Goal: Task Accomplishment & Management: Complete application form

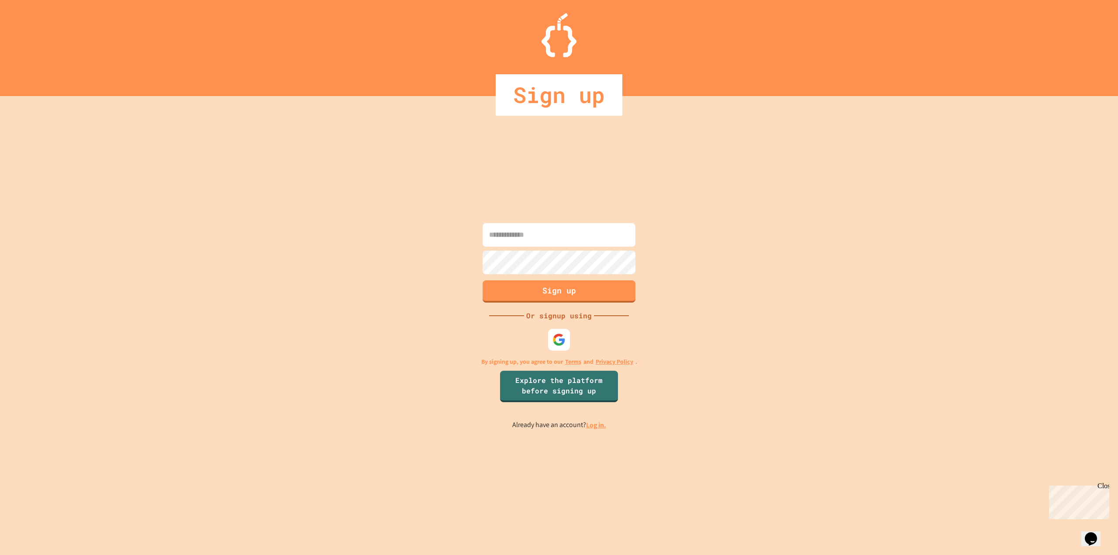
click at [543, 236] on input at bounding box center [558, 235] width 153 height 24
type input "**********"
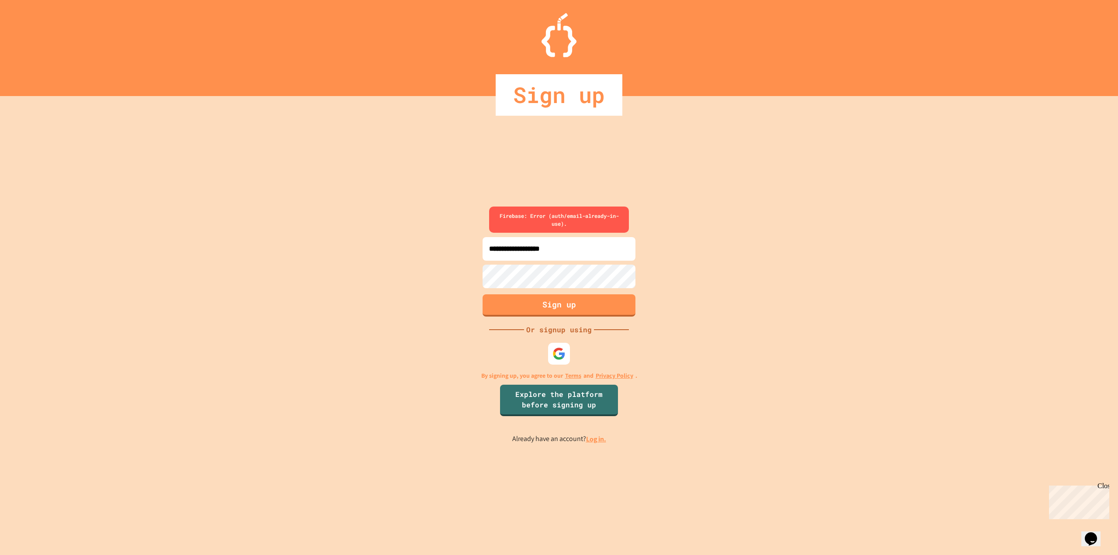
click at [716, 244] on div "**********" at bounding box center [559, 325] width 1118 height 459
click at [595, 441] on link "Log in." at bounding box center [596, 438] width 20 height 9
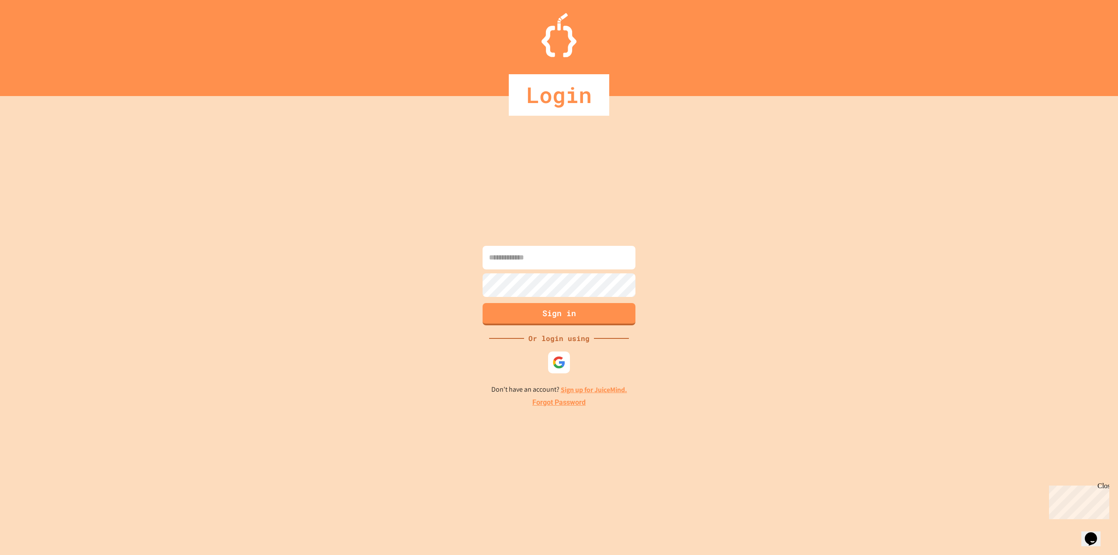
click at [570, 259] on input at bounding box center [558, 258] width 153 height 24
click at [558, 259] on input at bounding box center [558, 258] width 153 height 24
type input "**********"
drag, startPoint x: 547, startPoint y: 317, endPoint x: 551, endPoint y: 323, distance: 7.9
click at [547, 317] on button "Sign in" at bounding box center [559, 313] width 156 height 23
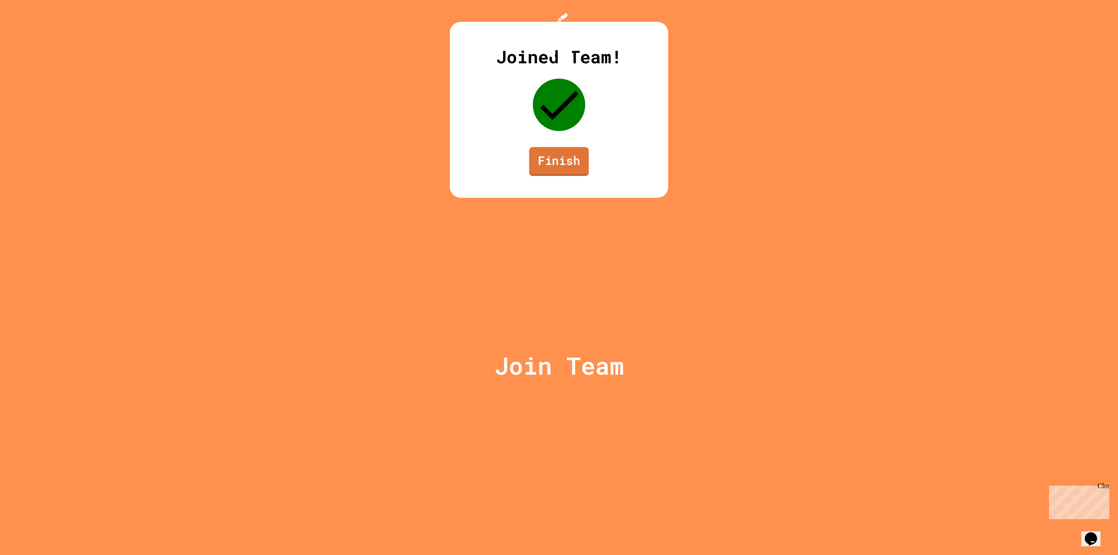
click at [573, 176] on link "Finish" at bounding box center [559, 161] width 60 height 29
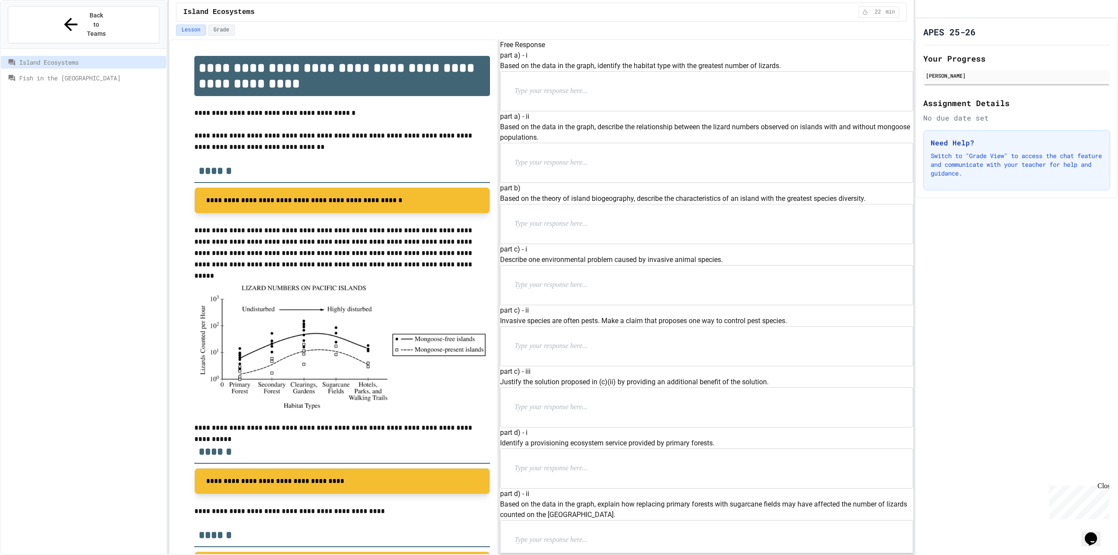
drag, startPoint x: 291, startPoint y: 352, endPoint x: 384, endPoint y: 249, distance: 139.1
click at [384, 249] on p "**********" at bounding box center [342, 247] width 296 height 45
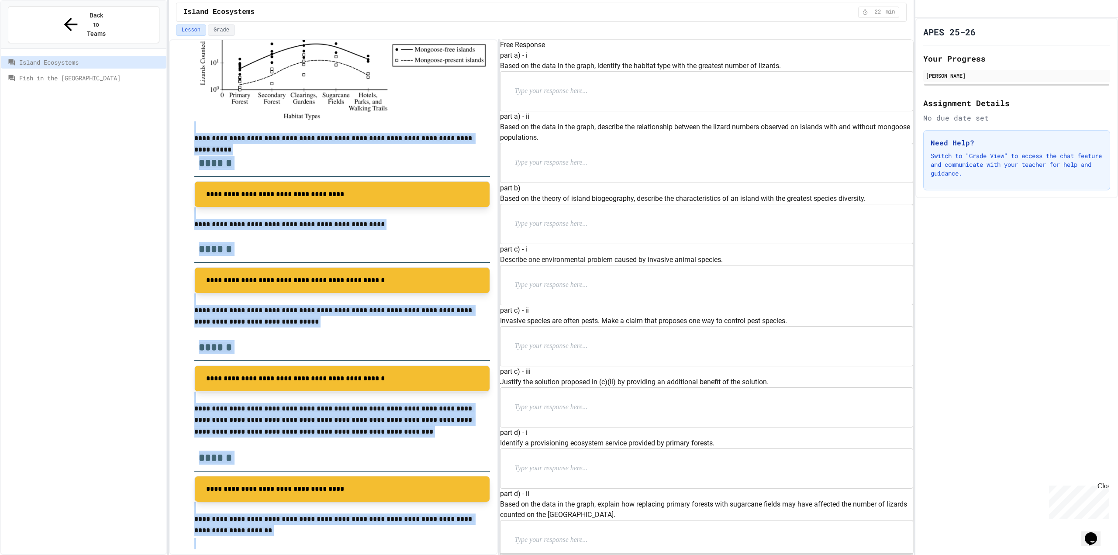
scroll to position [303, 0]
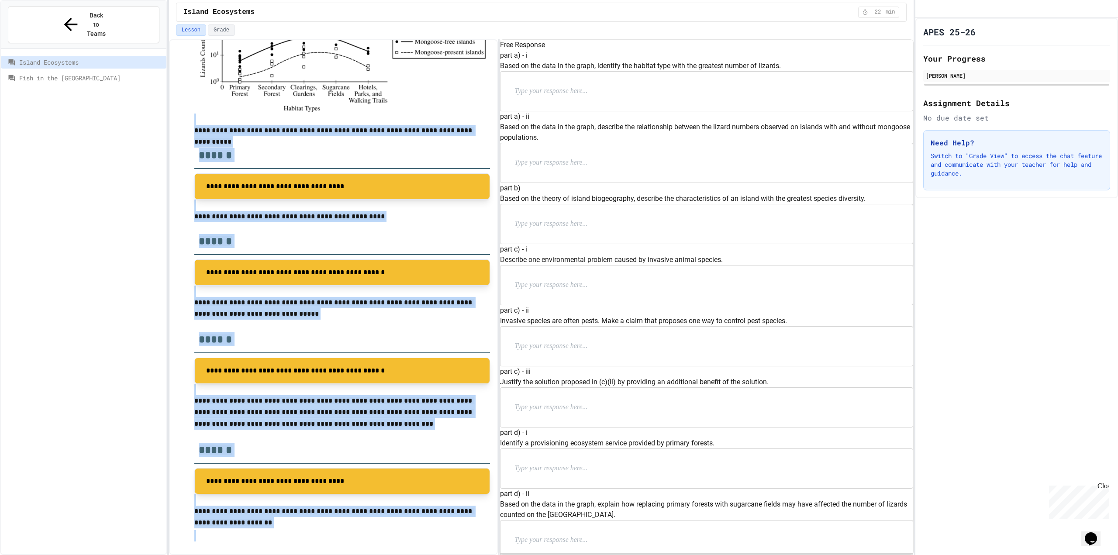
drag, startPoint x: 196, startPoint y: 78, endPoint x: 360, endPoint y: 532, distance: 482.5
click at [365, 537] on div "**********" at bounding box center [342, 147] width 296 height 788
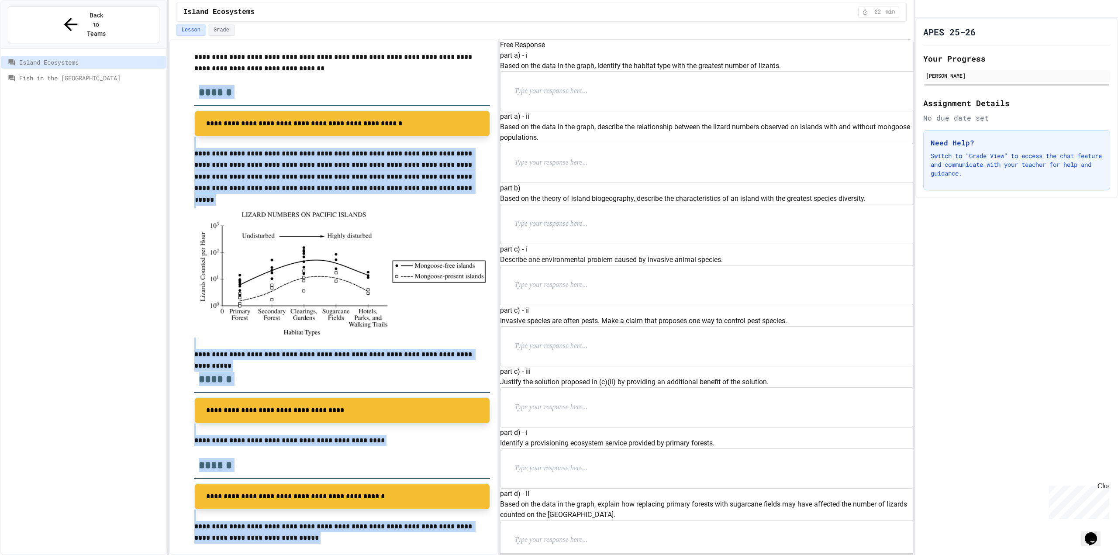
scroll to position [87, 0]
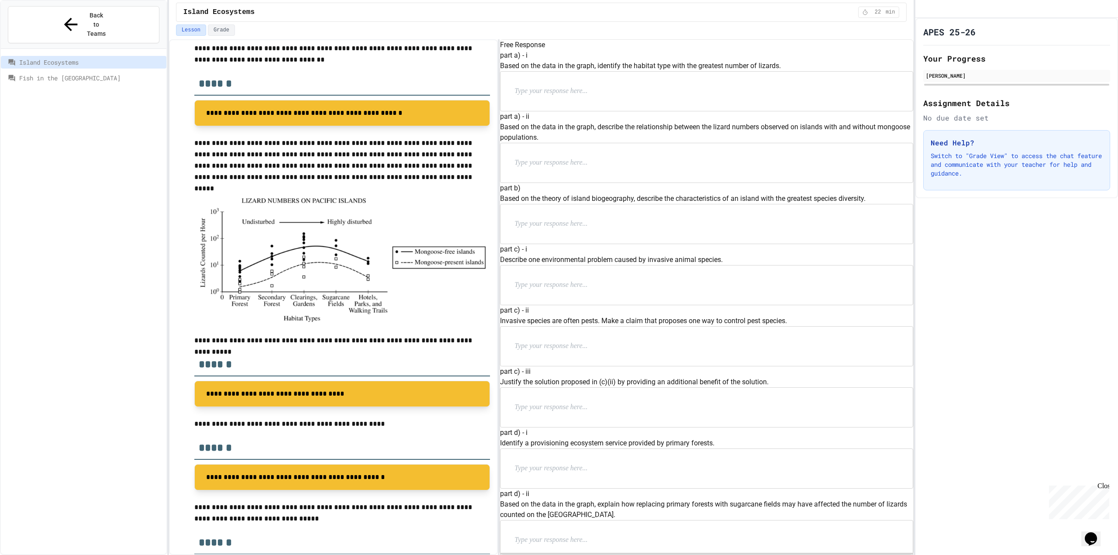
click at [719, 438] on p "Identify a provisioning ecosystem service provided by primary forests." at bounding box center [706, 443] width 413 height 10
click at [516, 89] on div "part a) - i Based on the data in the graph, identify the habitat type with the …" at bounding box center [706, 80] width 413 height 61
click at [511, 92] on div "part a) - i Based on the data in the graph, identify the habitat type with the …" at bounding box center [706, 80] width 413 height 61
click at [514, 91] on div "part a) - i Based on the data in the graph, identify the habitat type with the …" at bounding box center [706, 80] width 413 height 61
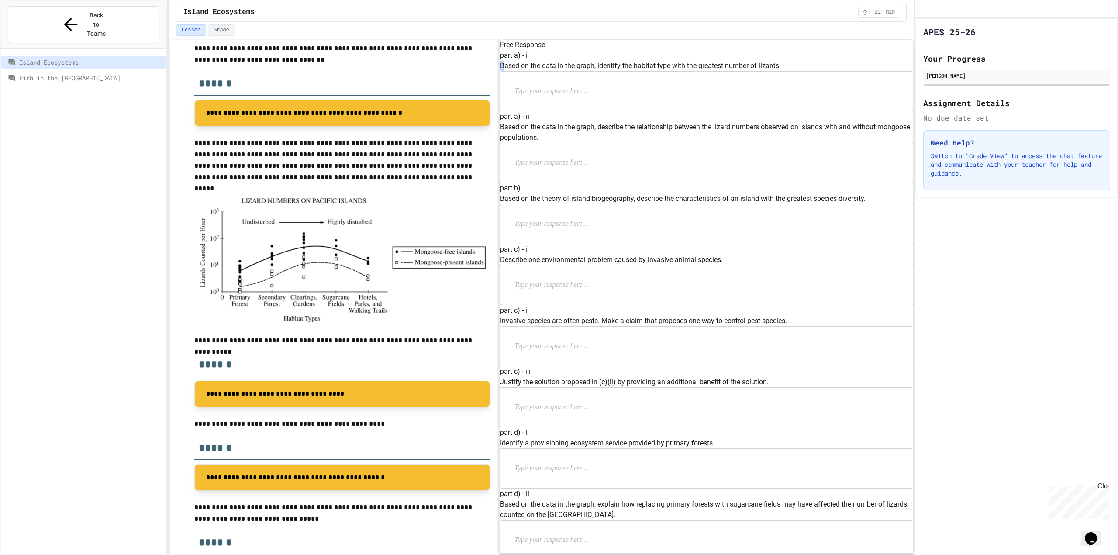
click at [515, 71] on p "Based on the data in the graph, identify the habitat type with the greatest num…" at bounding box center [706, 66] width 413 height 10
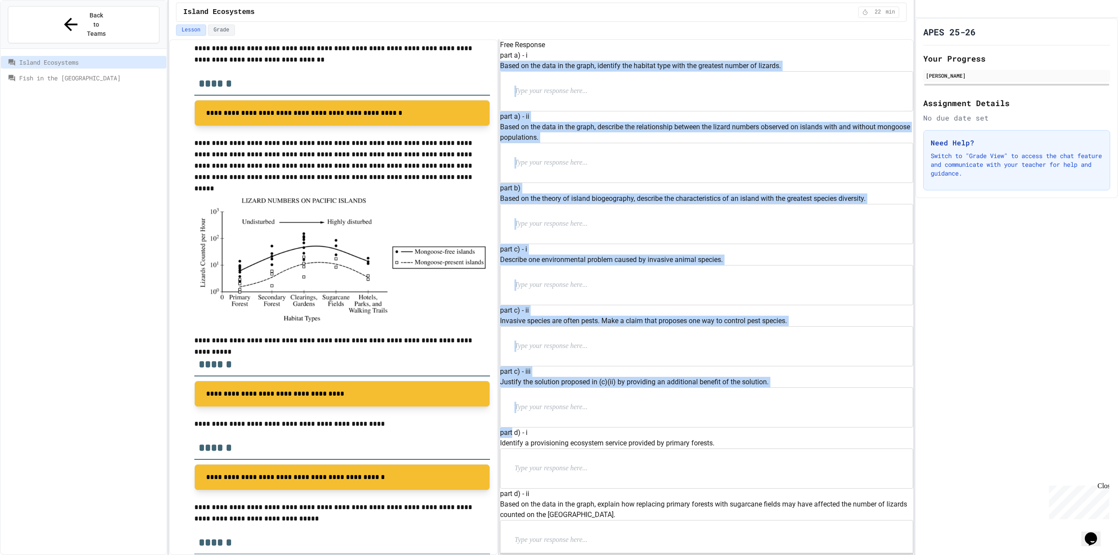
scroll to position [262, 0]
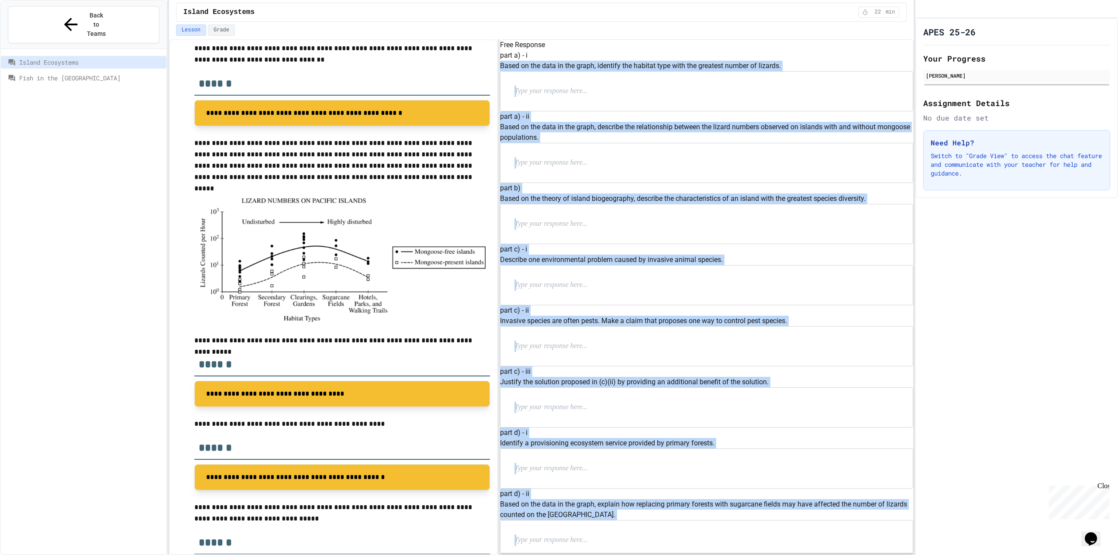
drag, startPoint x: 515, startPoint y: 91, endPoint x: 758, endPoint y: 506, distance: 481.1
click at [758, 506] on div "part a) - i Based on the data in the graph, identify the habitat type with the …" at bounding box center [706, 371] width 413 height 643
click at [753, 244] on div "part b) Based on the theory of island biogeography, describe the characteristic…" at bounding box center [706, 213] width 413 height 61
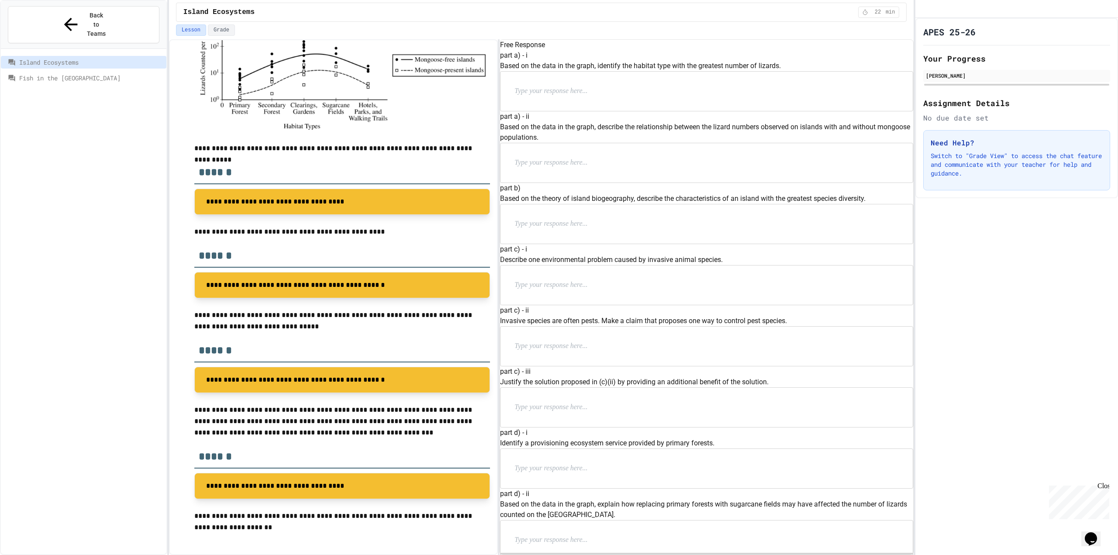
scroll to position [282, 0]
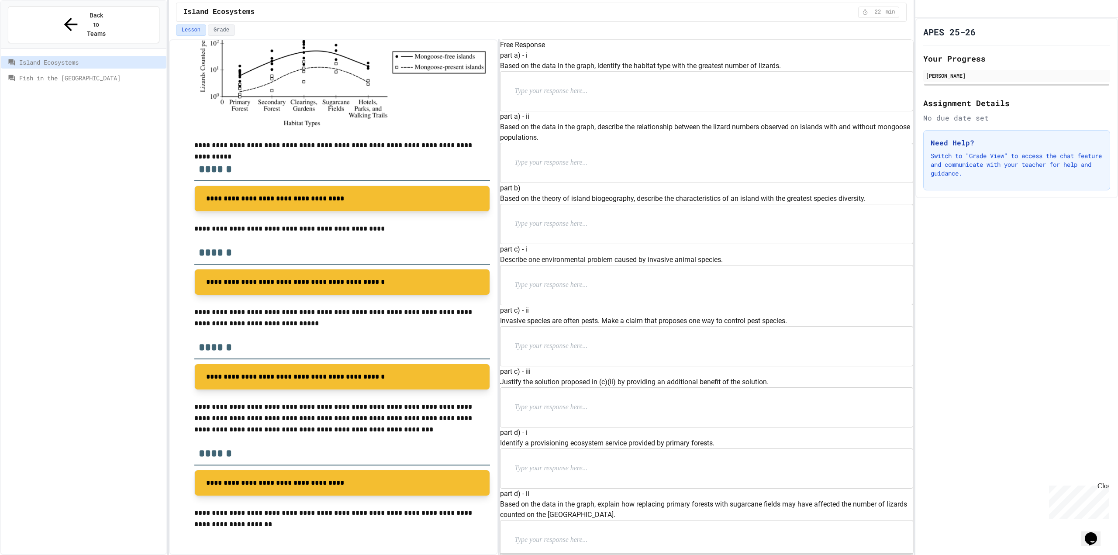
click at [200, 482] on div "**********" at bounding box center [342, 483] width 296 height 26
click at [204, 478] on icon at bounding box center [207, 482] width 9 height 9
drag, startPoint x: 513, startPoint y: 75, endPoint x: 756, endPoint y: 485, distance: 476.6
click at [756, 485] on div "part a) - i Based on the data in the graph, identify the habitat type with the …" at bounding box center [706, 371] width 413 height 643
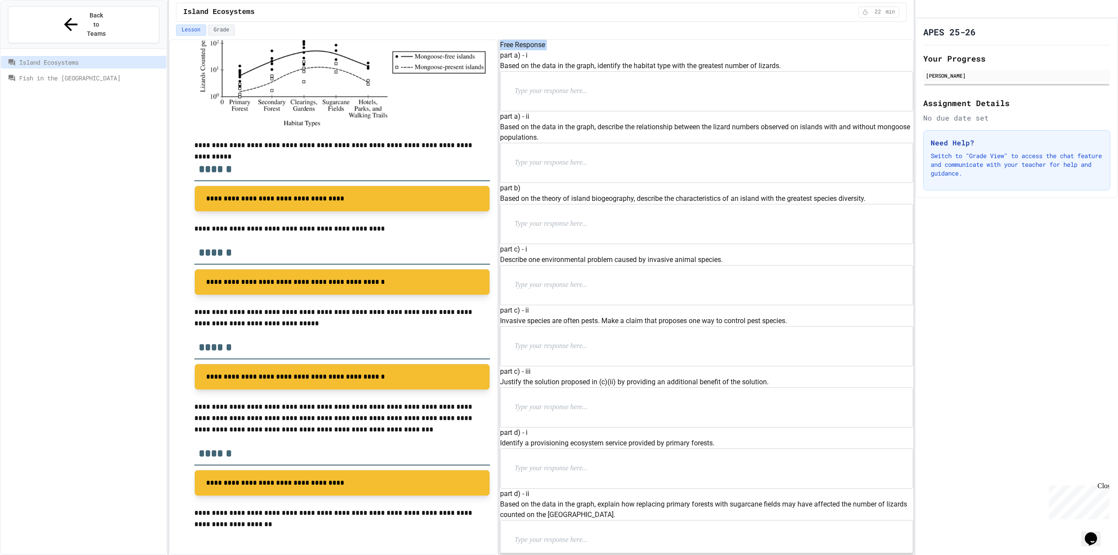
copy div "Free Response"
click at [614, 97] on p at bounding box center [571, 91] width 114 height 11
drag, startPoint x: 716, startPoint y: 132, endPoint x: 528, endPoint y: 117, distance: 188.3
click at [528, 112] on div "**********" at bounding box center [706, 92] width 412 height 40
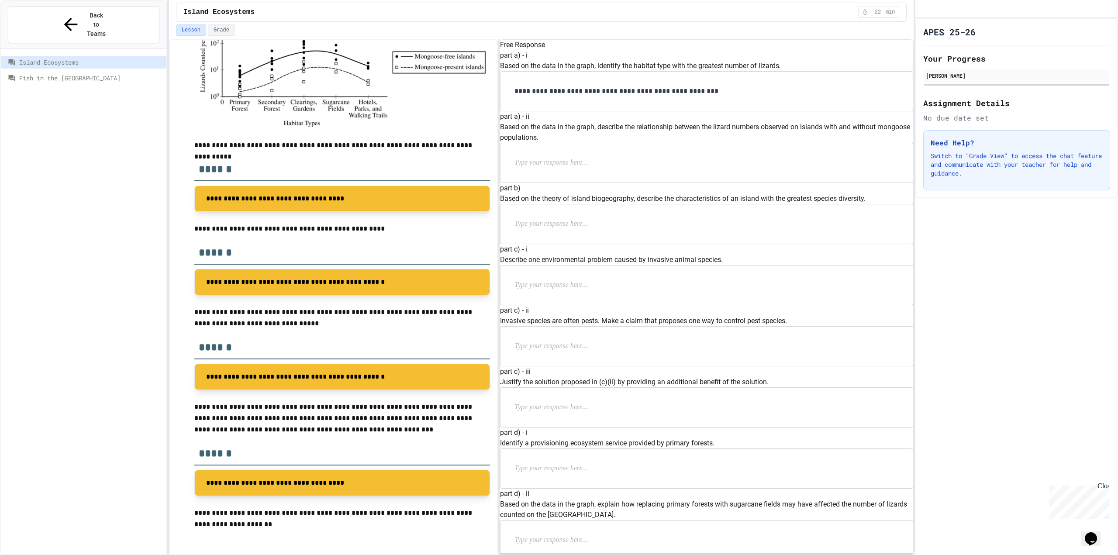
click at [628, 169] on p at bounding box center [571, 162] width 114 height 11
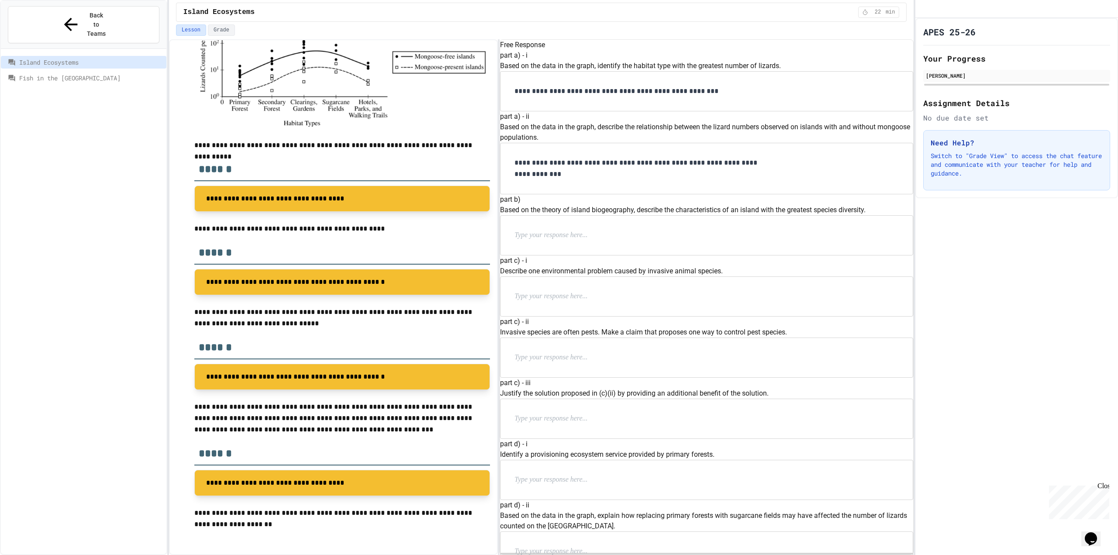
click at [596, 255] on div at bounding box center [706, 235] width 412 height 39
click at [601, 241] on p at bounding box center [571, 235] width 114 height 11
click at [672, 277] on div at bounding box center [706, 296] width 412 height 39
drag, startPoint x: 633, startPoint y: 240, endPoint x: 613, endPoint y: 248, distance: 22.3
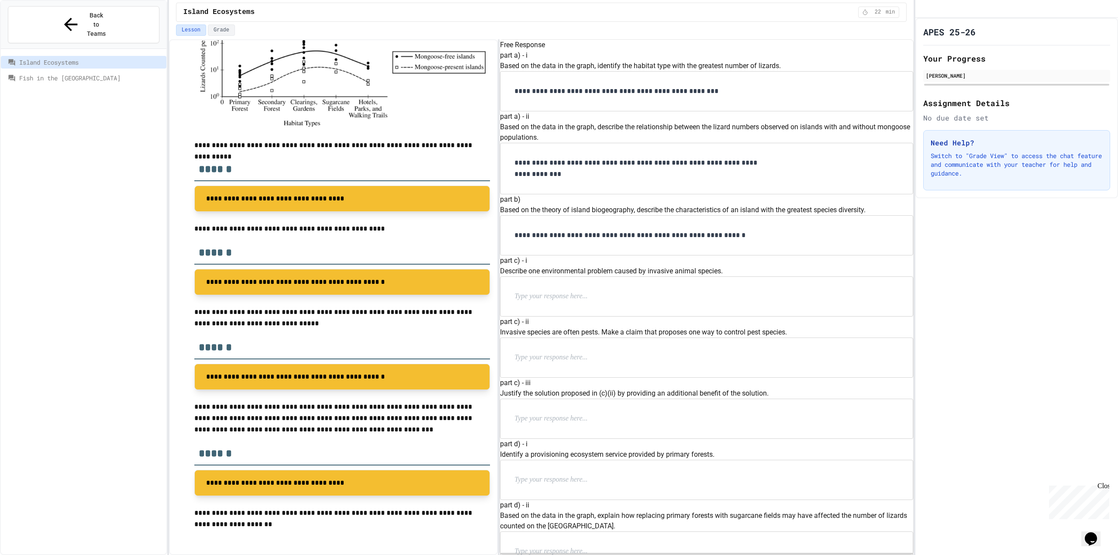
click at [618, 277] on div at bounding box center [706, 296] width 412 height 39
click at [529, 277] on div "**********" at bounding box center [706, 296] width 412 height 39
click at [531, 291] on p "**********" at bounding box center [636, 296] width 245 height 11
click at [530, 291] on p "**********" at bounding box center [636, 296] width 245 height 11
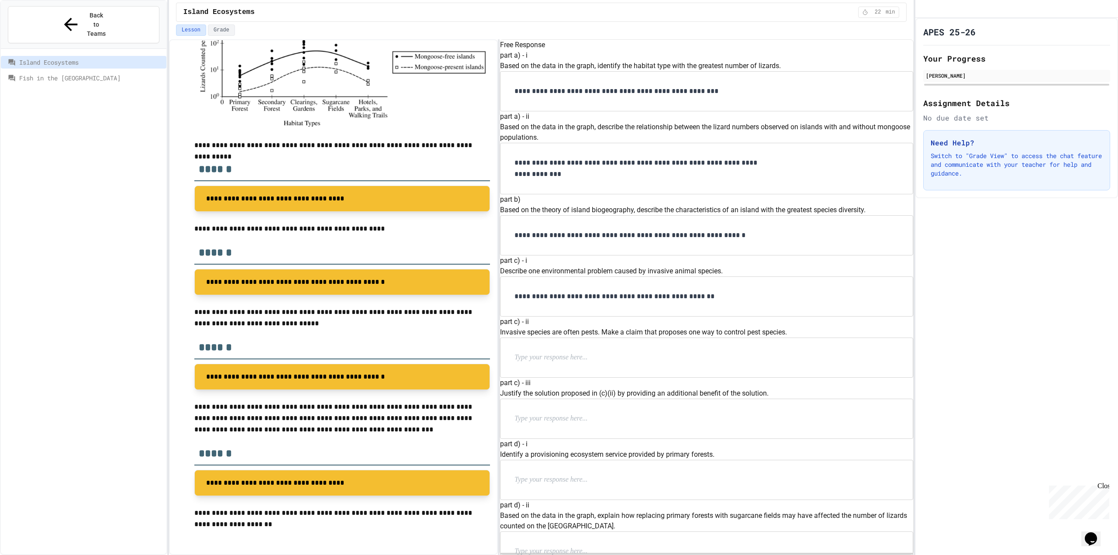
click at [667, 338] on div at bounding box center [706, 357] width 412 height 39
click at [628, 352] on p at bounding box center [571, 357] width 114 height 11
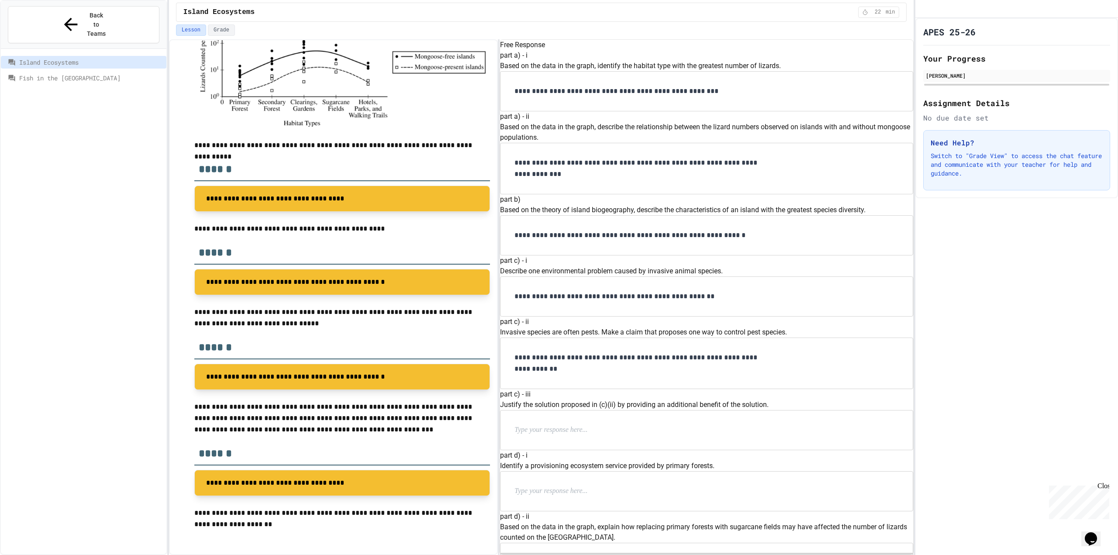
click at [564, 424] on p at bounding box center [571, 429] width 114 height 11
click at [554, 471] on div at bounding box center [706, 490] width 412 height 39
click at [567, 471] on div at bounding box center [706, 490] width 412 height 39
click at [572, 485] on p at bounding box center [571, 490] width 114 height 11
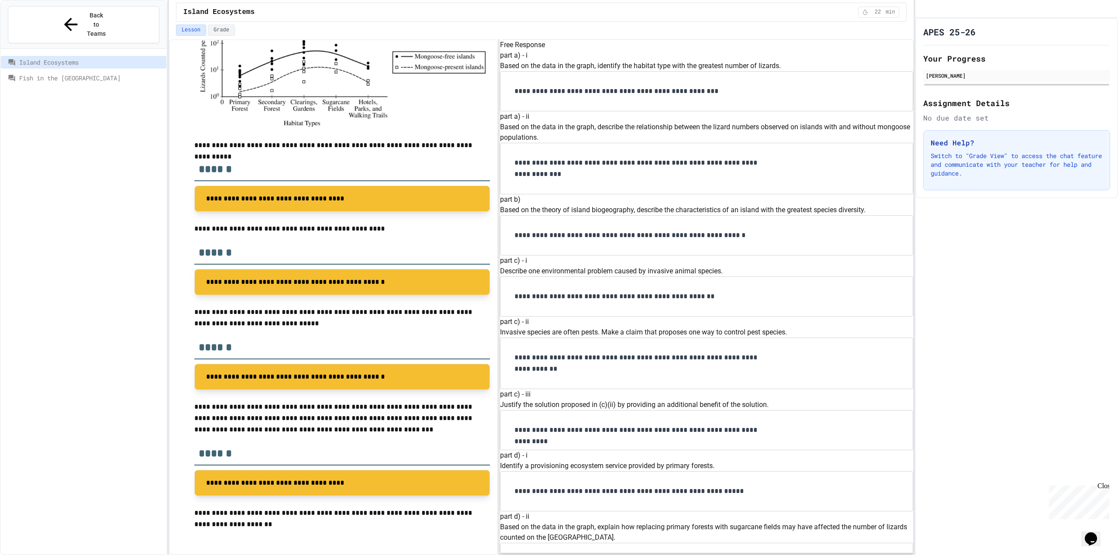
scroll to position [480, 0]
click at [572, 554] on p at bounding box center [571, 562] width 114 height 11
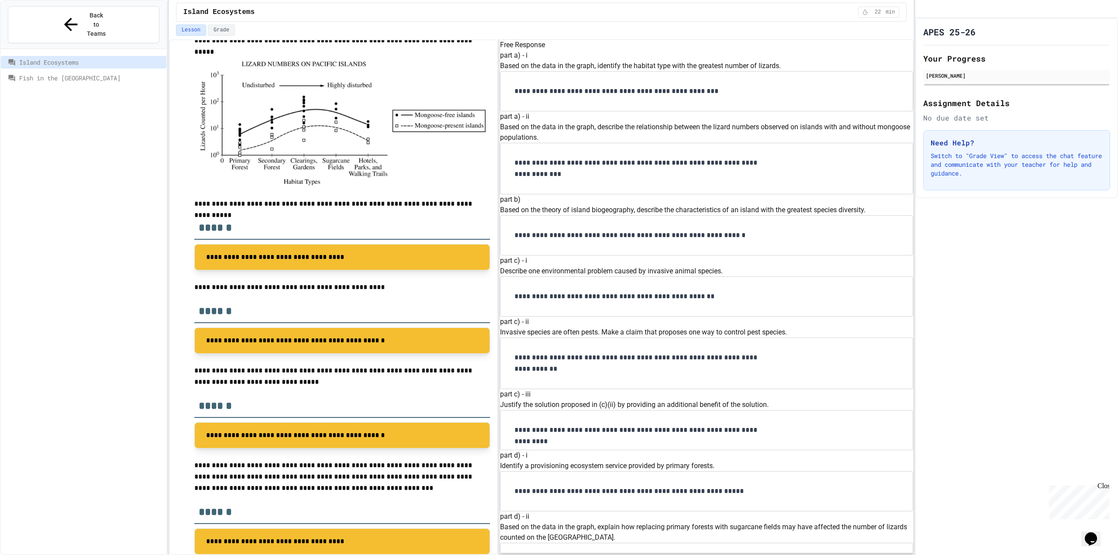
scroll to position [0, 0]
drag, startPoint x: 804, startPoint y: 222, endPoint x: 793, endPoint y: 219, distance: 11.3
click at [803, 180] on div "**********" at bounding box center [706, 168] width 384 height 23
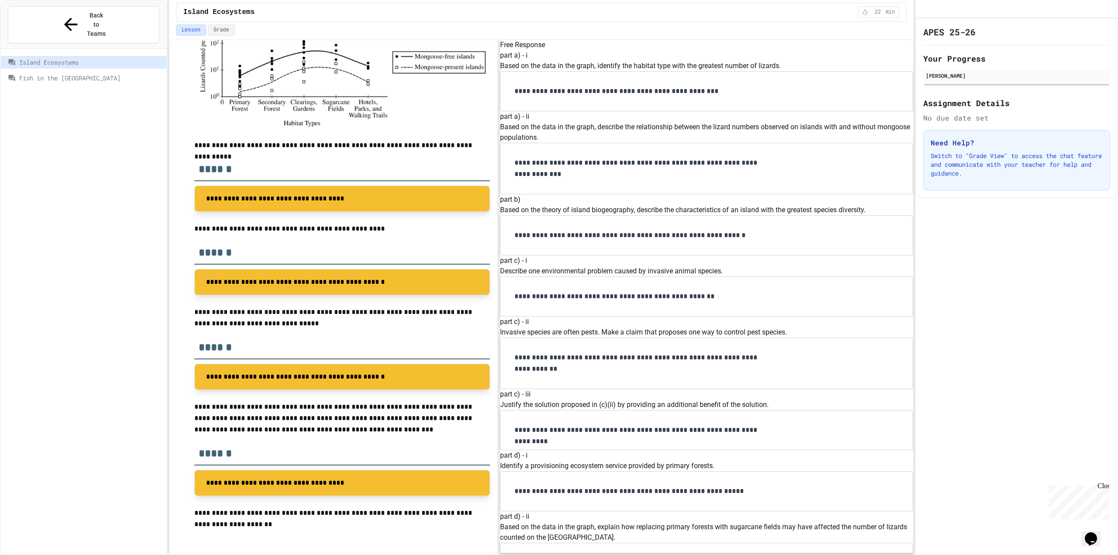
scroll to position [491, 0]
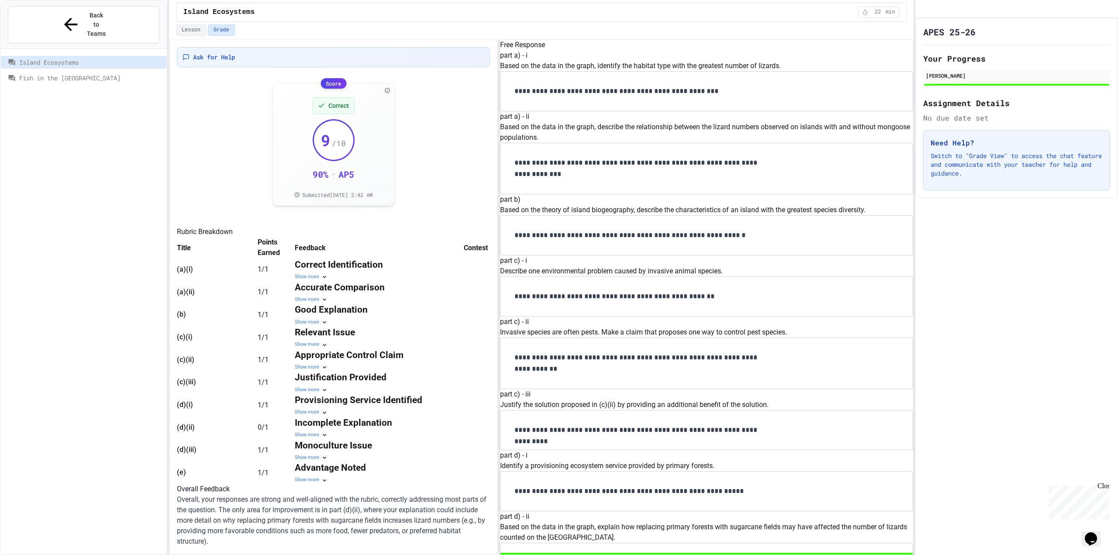
scroll to position [36, 0]
